Goal: Transaction & Acquisition: Purchase product/service

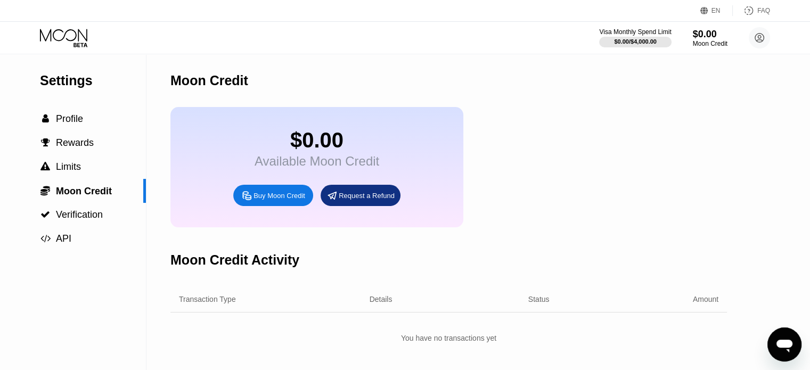
click at [85, 34] on icon at bounding box center [65, 38] width 50 height 19
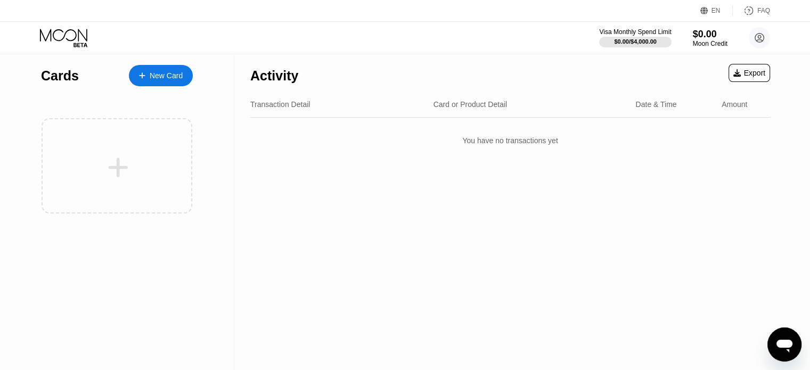
click at [191, 74] on div "New Card" at bounding box center [161, 75] width 64 height 21
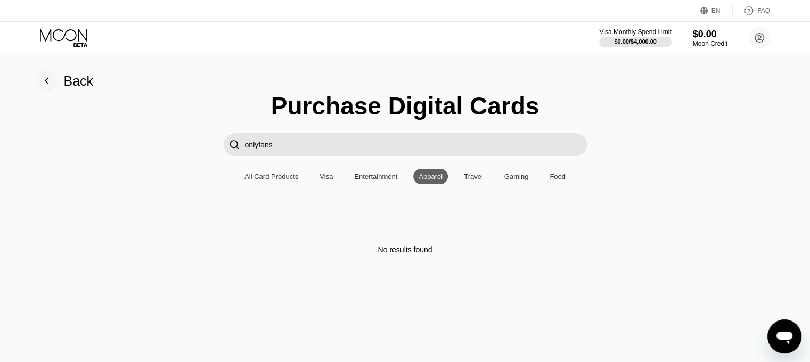
click at [332, 151] on input "onlyfans" at bounding box center [416, 144] width 342 height 23
click at [329, 149] on input "onlyfans" at bounding box center [416, 144] width 342 height 23
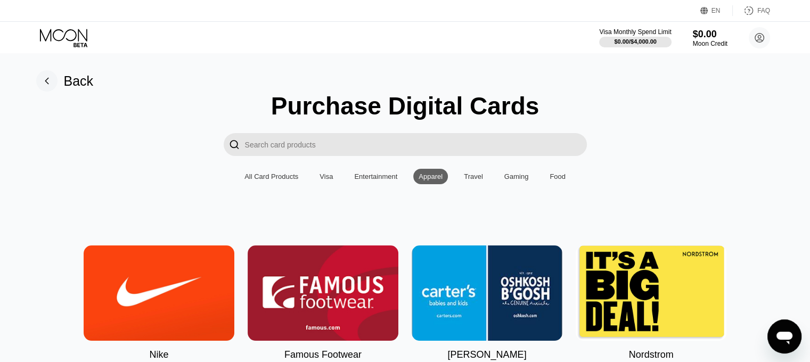
click at [282, 181] on div "All Card Products" at bounding box center [272, 177] width 54 height 8
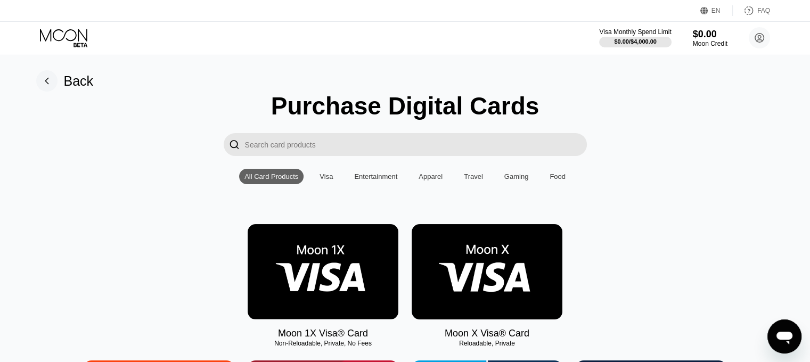
click at [335, 142] on input "Search card products" at bounding box center [416, 144] width 342 height 23
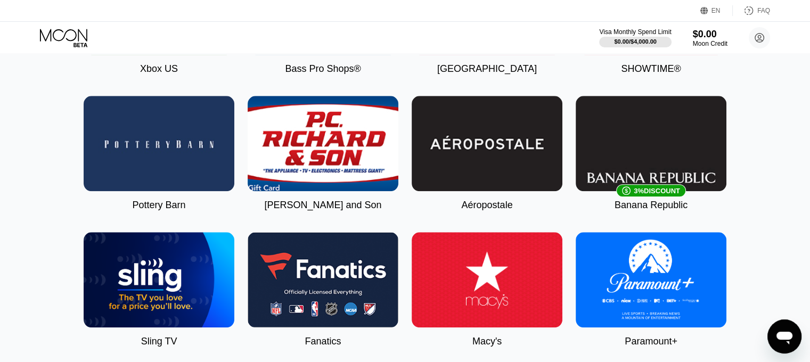
scroll to position [959, 0]
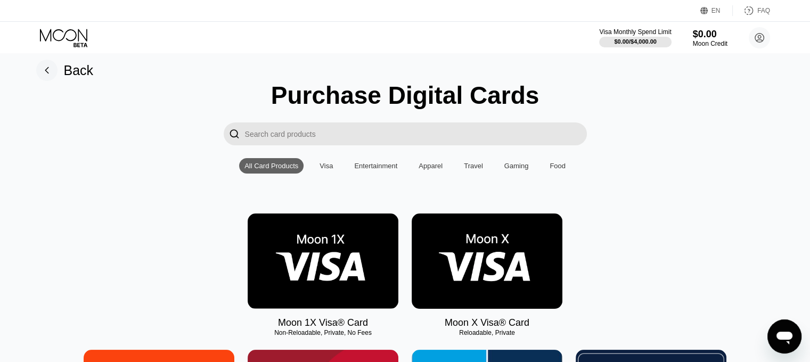
scroll to position [0, 0]
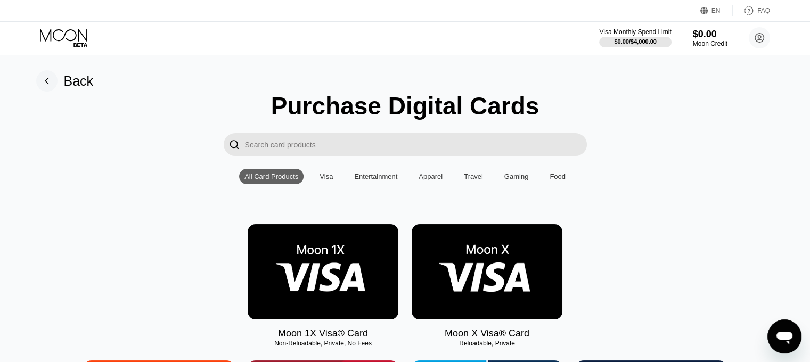
click at [344, 149] on input "Search card products" at bounding box center [416, 144] width 342 height 23
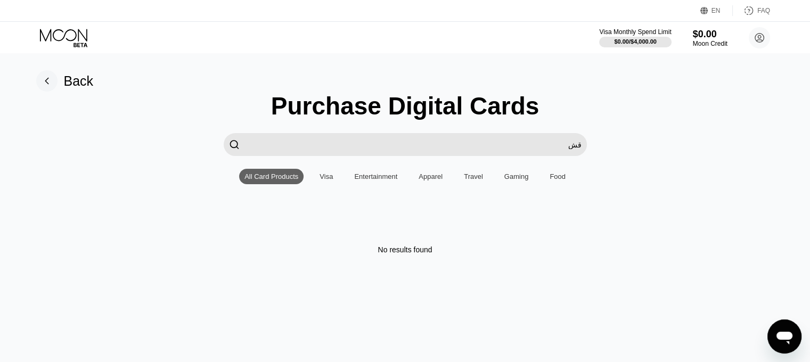
type input "ق"
type input "razor"
click at [232, 146] on div "" at bounding box center [234, 145] width 11 height 12
click at [292, 146] on input "razor" at bounding box center [416, 144] width 342 height 23
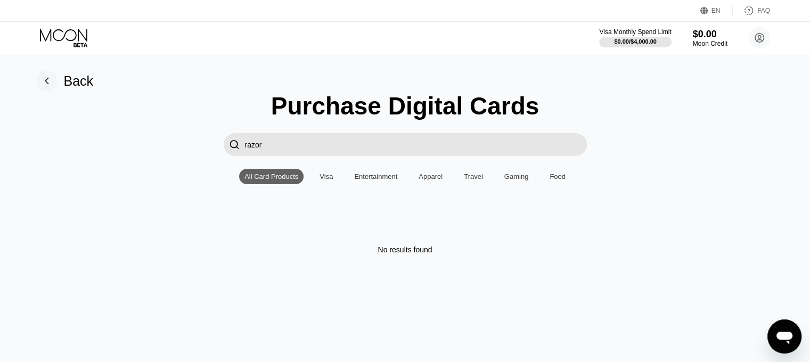
click at [370, 181] on div "Entertainment" at bounding box center [375, 177] width 43 height 8
